Goal: Task Accomplishment & Management: Manage account settings

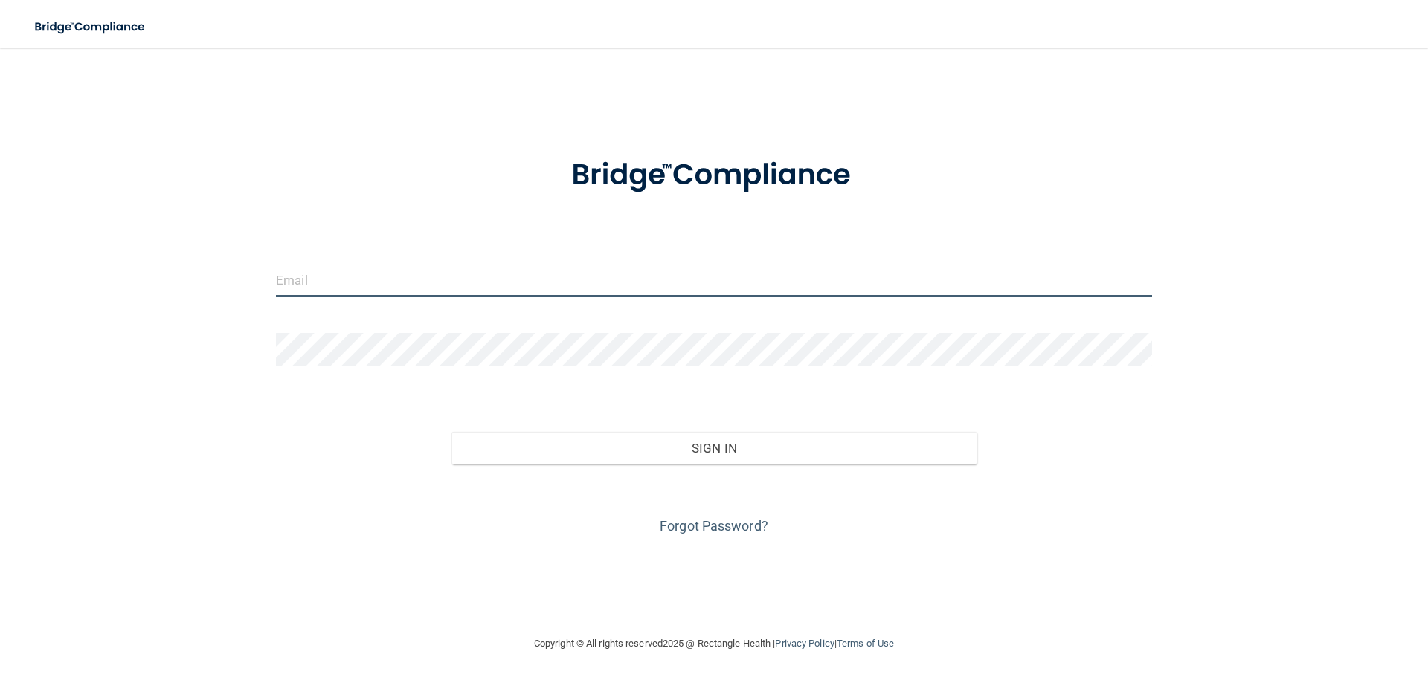
click at [439, 290] on input "email" at bounding box center [714, 279] width 876 height 33
type input "[EMAIL_ADDRESS][DOMAIN_NAME]"
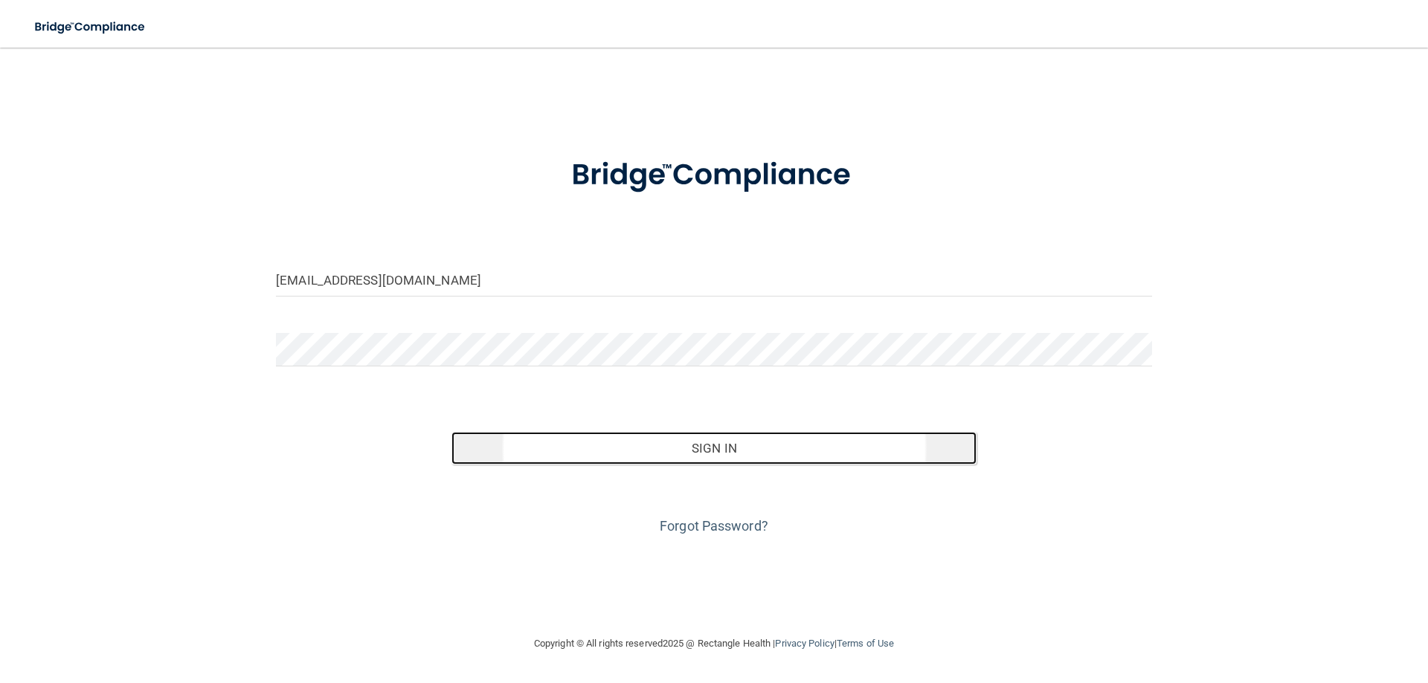
click at [596, 456] on button "Sign In" at bounding box center [714, 448] width 526 height 33
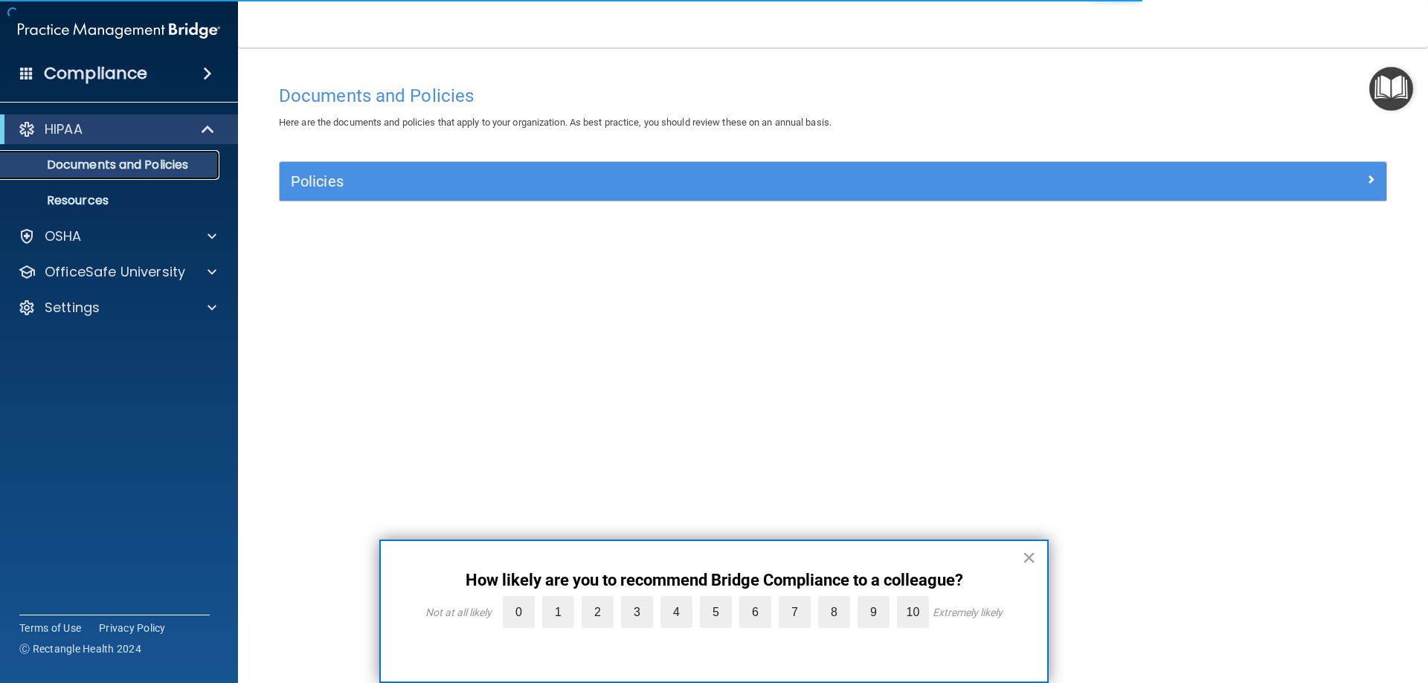
click at [102, 164] on p "Documents and Policies" at bounding box center [111, 165] width 203 height 15
click at [56, 312] on p "Settings" at bounding box center [72, 308] width 55 height 18
click at [99, 340] on p "My Account" at bounding box center [111, 343] width 203 height 15
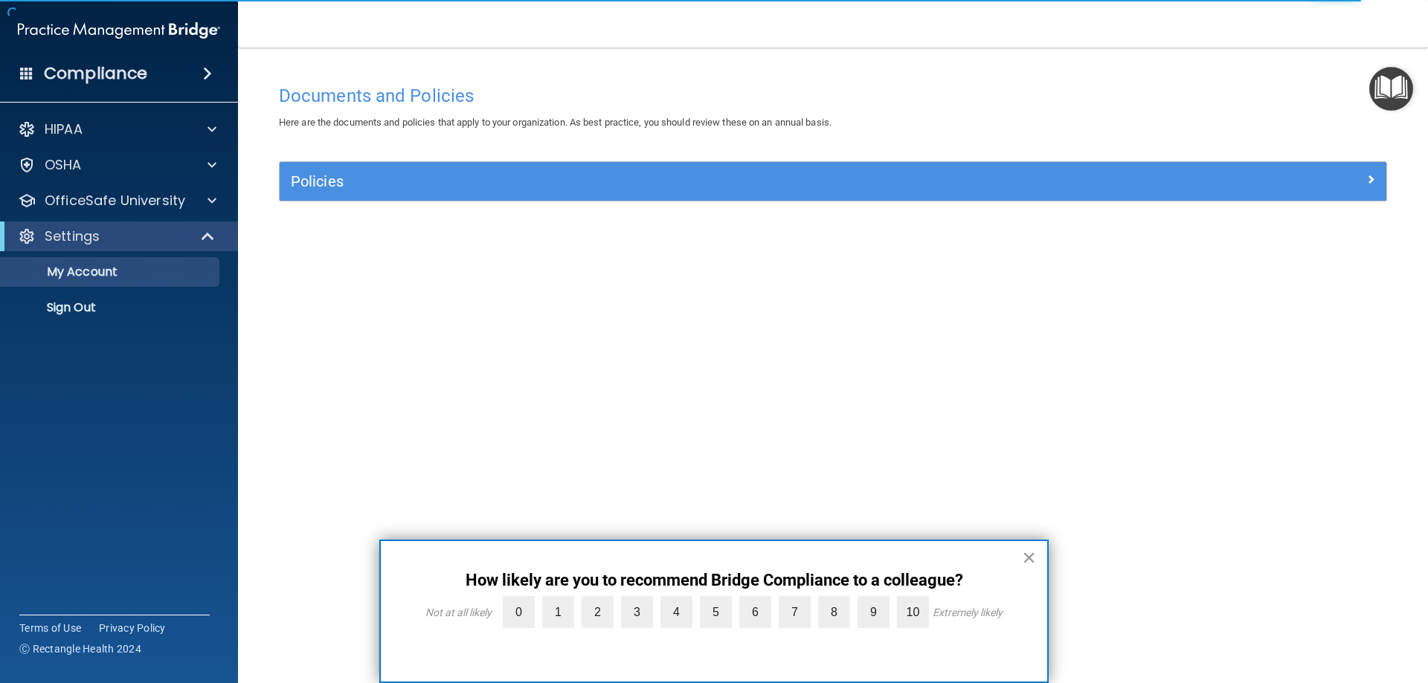
click at [1029, 555] on button "×" at bounding box center [1029, 558] width 14 height 24
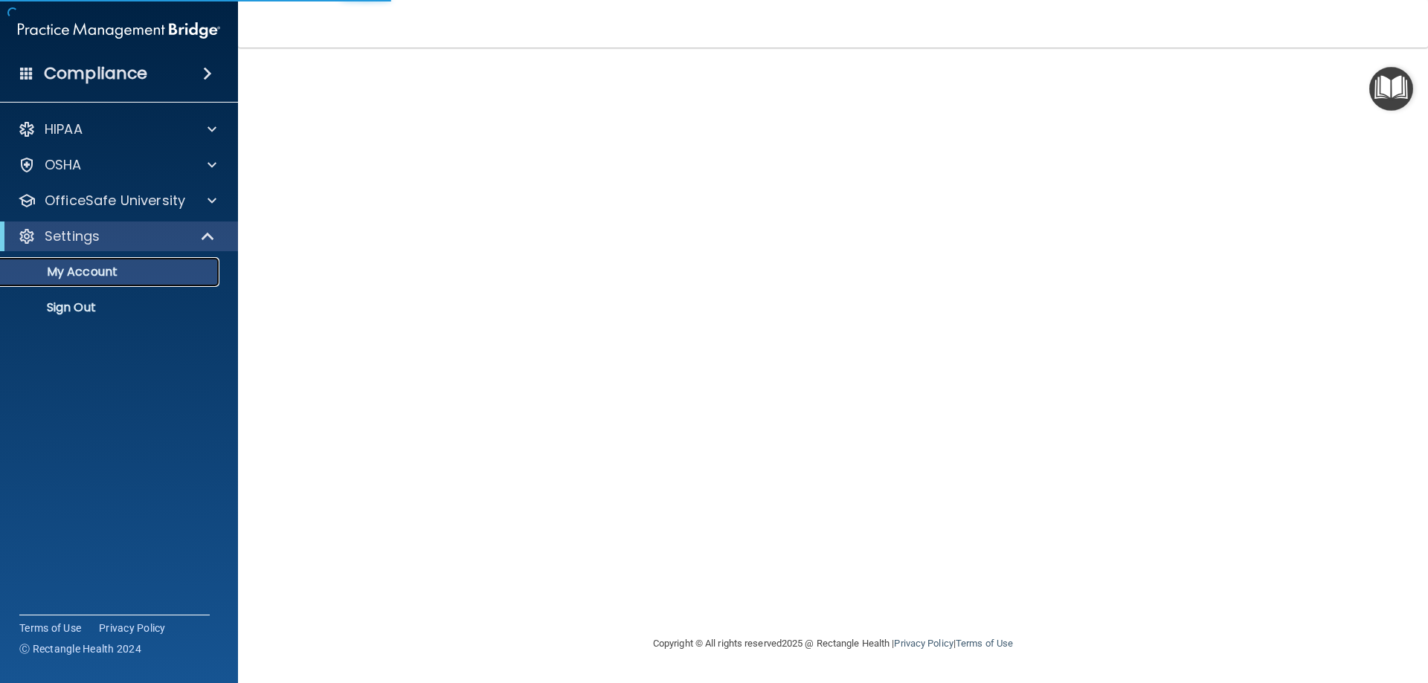
click at [103, 270] on p "My Account" at bounding box center [111, 272] width 203 height 15
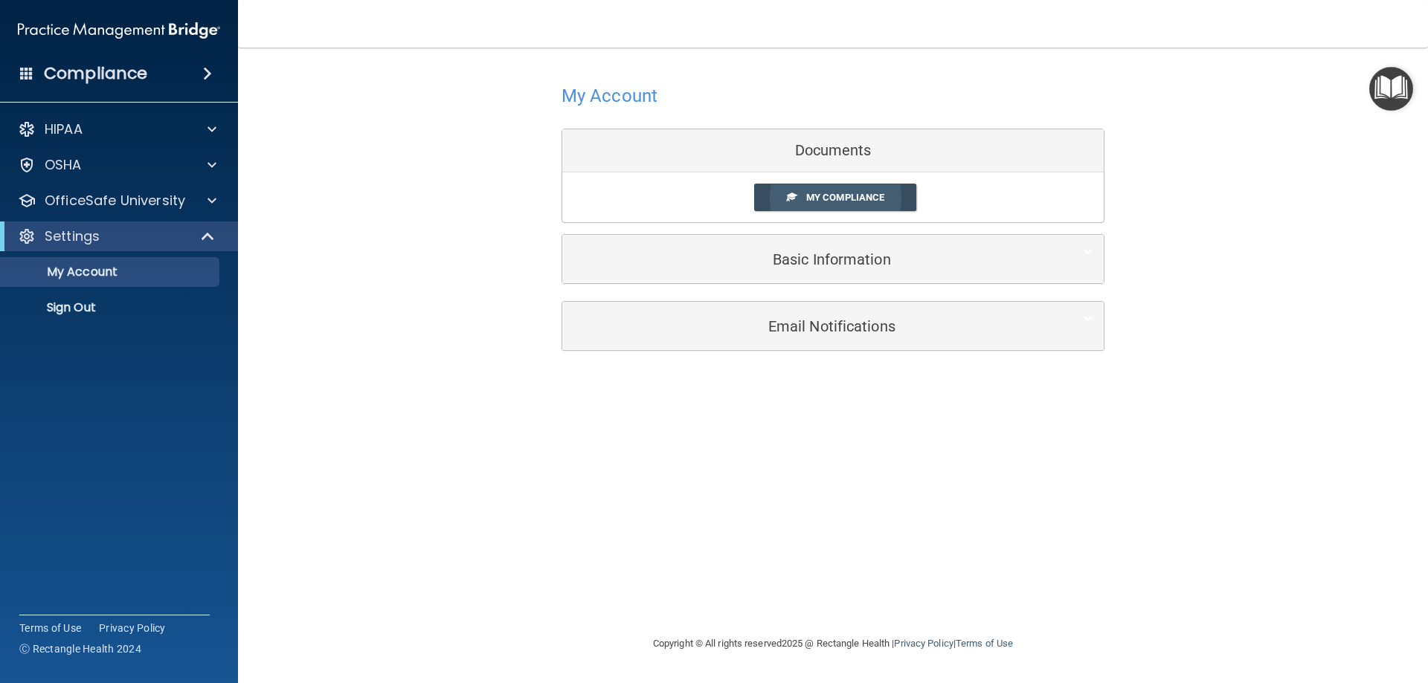
click at [816, 196] on span "My Compliance" at bounding box center [845, 197] width 78 height 11
